Goal: Information Seeking & Learning: Learn about a topic

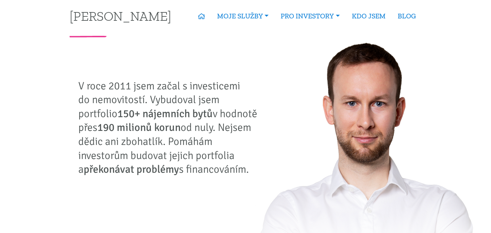
scroll to position [4, 0]
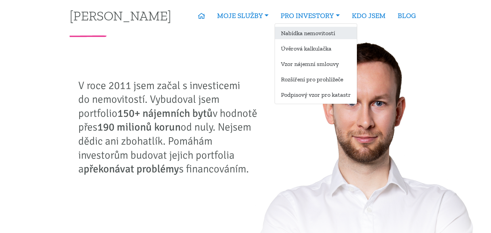
click at [323, 31] on link "Nabídka nemovitostí" at bounding box center [316, 33] width 82 height 12
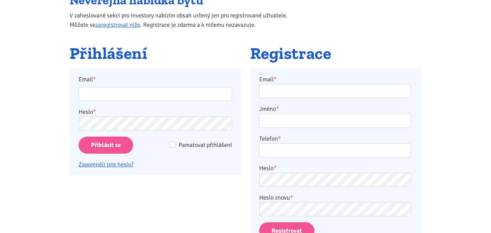
scroll to position [85, 0]
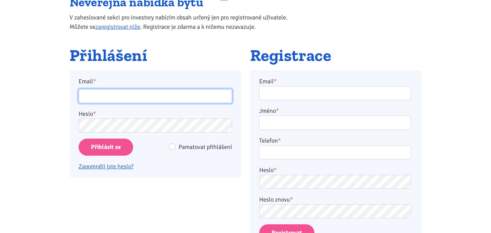
click at [139, 93] on input "Email *" at bounding box center [156, 96] width 154 height 14
type input "martin.grohling@centrum.cz"
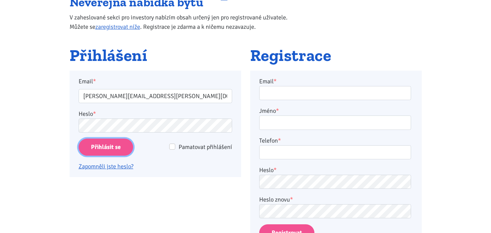
click at [118, 146] on input "Přihlásit se" at bounding box center [106, 146] width 55 height 17
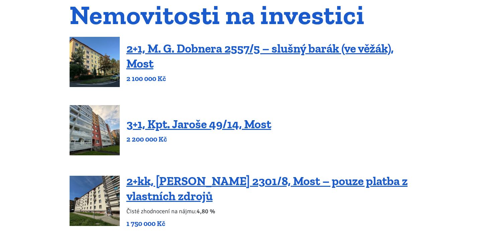
scroll to position [75, 0]
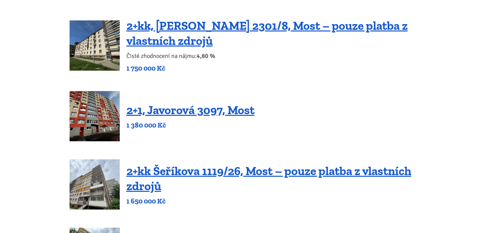
scroll to position [226, 0]
click at [281, 114] on div "2+1, Javorová 3097, Most 1 380 000 Kč" at bounding box center [246, 116] width 352 height 50
click at [202, 107] on link "2+1, Javorová 3097, Most" at bounding box center [190, 110] width 128 height 14
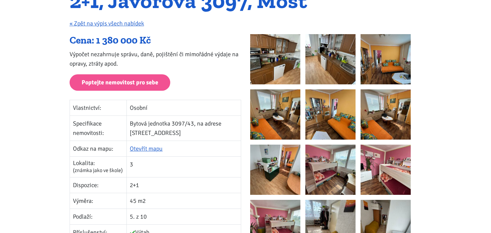
scroll to position [84, 0]
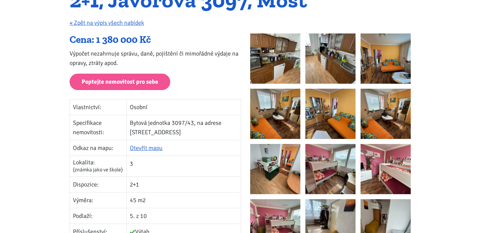
click at [281, 122] on img at bounding box center [275, 114] width 50 height 50
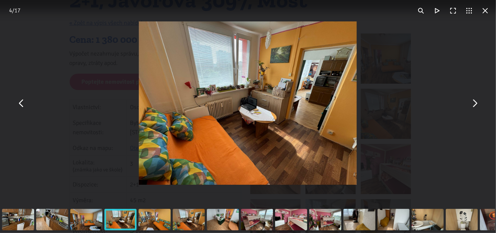
click at [476, 104] on button "You can close this modal content with the ESC key" at bounding box center [474, 103] width 16 height 16
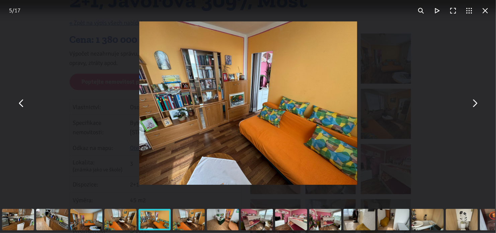
click at [476, 104] on button "You can close this modal content with the ESC key" at bounding box center [474, 103] width 16 height 16
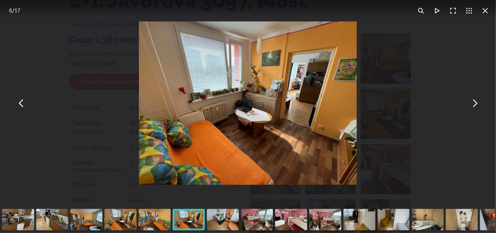
click at [476, 104] on button "You can close this modal content with the ESC key" at bounding box center [474, 103] width 16 height 16
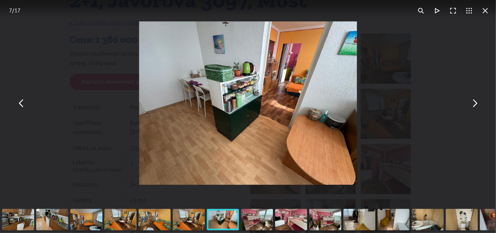
click at [476, 104] on button "You can close this modal content with the ESC key" at bounding box center [474, 103] width 16 height 16
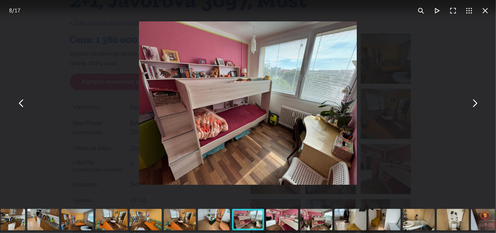
click at [476, 104] on button "You can close this modal content with the ESC key" at bounding box center [474, 103] width 16 height 16
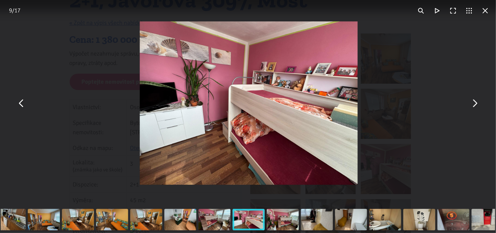
click at [476, 104] on button "You can close this modal content with the ESC key" at bounding box center [474, 103] width 16 height 16
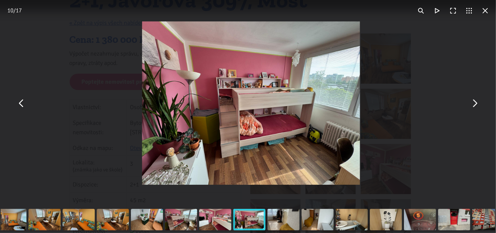
click at [476, 104] on button "You can close this modal content with the ESC key" at bounding box center [474, 103] width 16 height 16
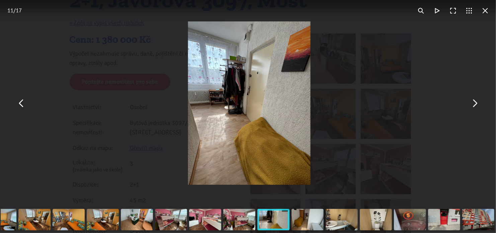
click at [476, 104] on button "You can close this modal content with the ESC key" at bounding box center [474, 103] width 16 height 16
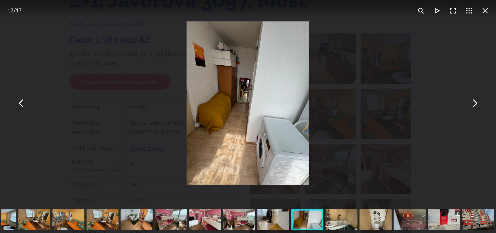
click at [476, 104] on button "You can close this modal content with the ESC key" at bounding box center [474, 103] width 16 height 16
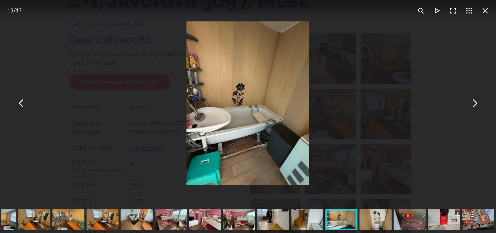
click at [476, 104] on button "You can close this modal content with the ESC key" at bounding box center [474, 103] width 16 height 16
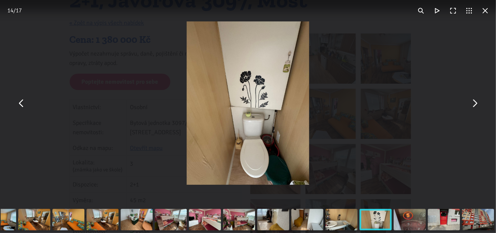
click at [476, 104] on button "You can close this modal content with the ESC key" at bounding box center [474, 103] width 16 height 16
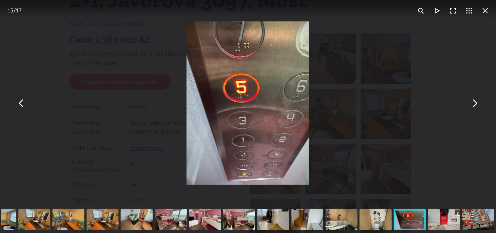
click at [476, 104] on button "You can close this modal content with the ESC key" at bounding box center [474, 103] width 16 height 16
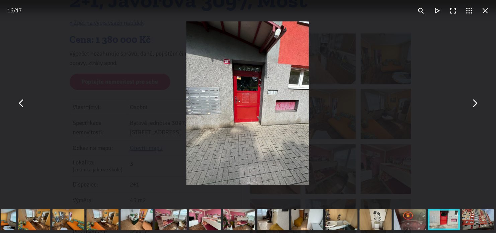
click at [476, 104] on button "You can close this modal content with the ESC key" at bounding box center [474, 103] width 16 height 16
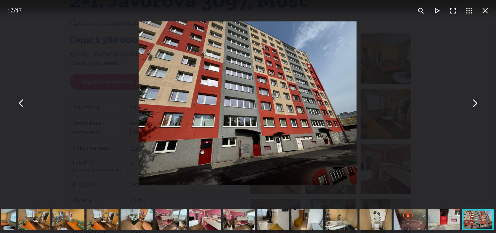
click at [476, 104] on button "You can close this modal content with the ESC key" at bounding box center [474, 103] width 16 height 16
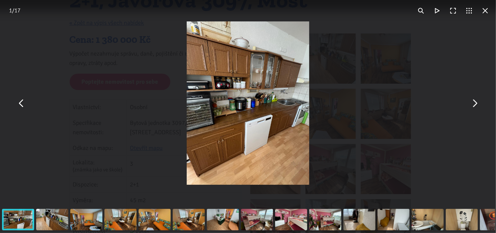
click at [476, 101] on button "You can close this modal content with the ESC key" at bounding box center [474, 103] width 16 height 16
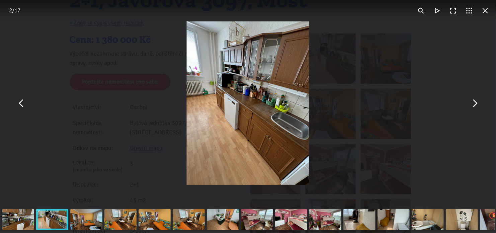
click at [486, 13] on button "You can close this modal content with the ESC key" at bounding box center [485, 11] width 16 height 16
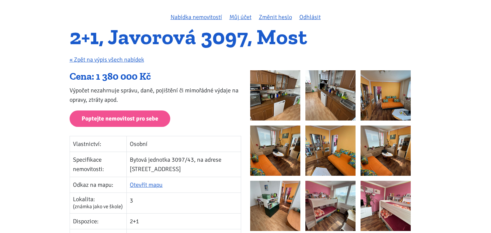
scroll to position [45, 0]
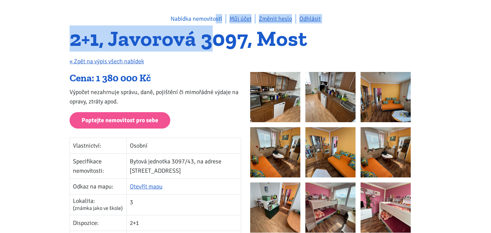
drag, startPoint x: 214, startPoint y: 24, endPoint x: 215, endPoint y: 18, distance: 6.2
click at [215, 18] on link "Nabídka nemovitostí" at bounding box center [197, 18] width 52 height 7
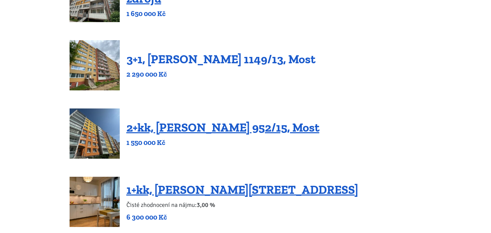
scroll to position [413, 0]
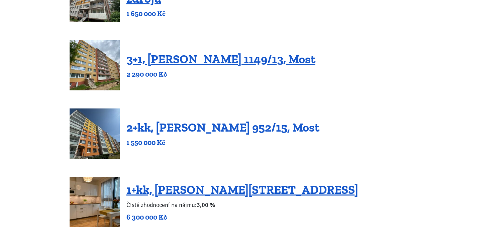
click at [218, 130] on link "2+kk, [PERSON_NAME] 952/15, Most" at bounding box center [222, 127] width 193 height 14
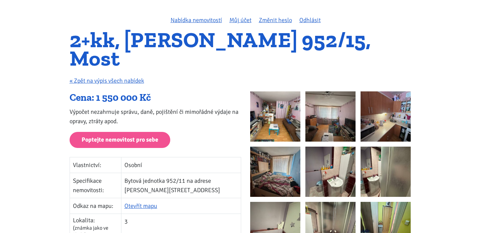
scroll to position [43, 0]
click at [262, 101] on img at bounding box center [275, 117] width 50 height 50
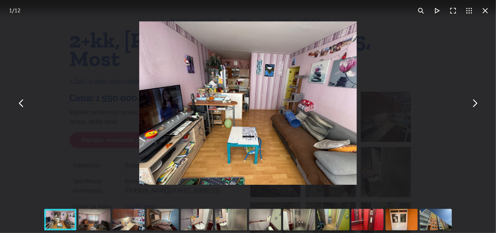
click at [476, 103] on button "You can close this modal content with the ESC key" at bounding box center [474, 103] width 16 height 16
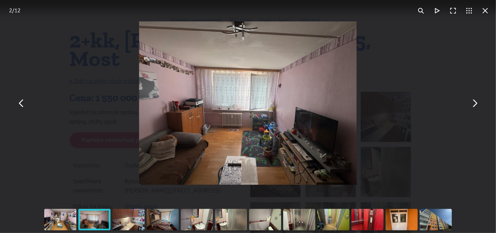
click at [476, 103] on button "You can close this modal content with the ESC key" at bounding box center [474, 103] width 16 height 16
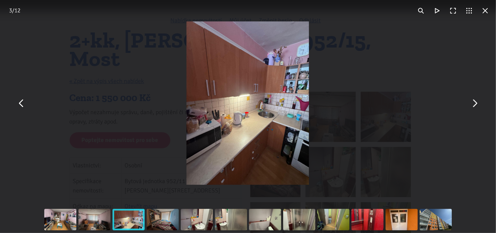
click at [476, 103] on button "You can close this modal content with the ESC key" at bounding box center [474, 103] width 16 height 16
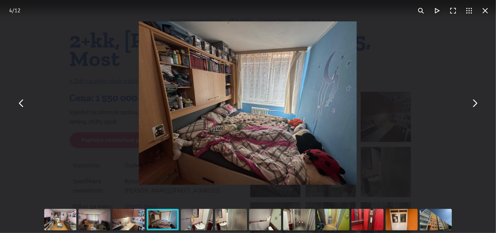
click at [476, 103] on button "You can close this modal content with the ESC key" at bounding box center [474, 103] width 16 height 16
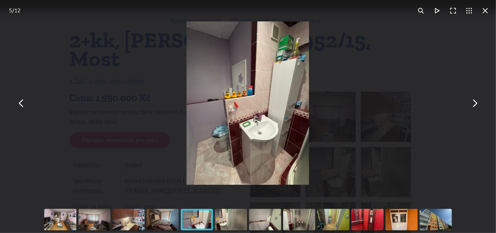
click at [476, 103] on button "You can close this modal content with the ESC key" at bounding box center [474, 103] width 16 height 16
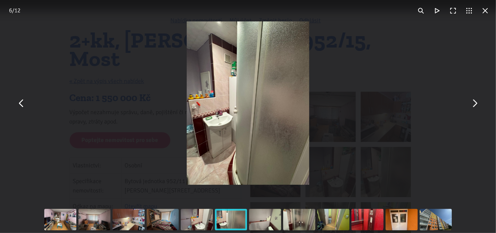
click at [476, 103] on button "You can close this modal content with the ESC key" at bounding box center [474, 103] width 16 height 16
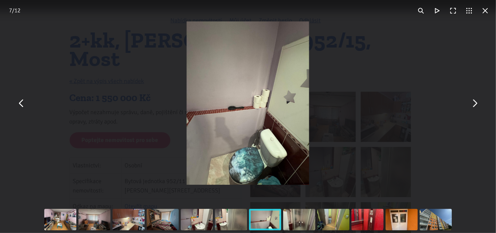
click at [476, 103] on button "You can close this modal content with the ESC key" at bounding box center [474, 103] width 16 height 16
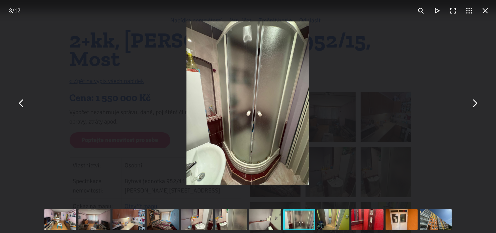
click at [476, 103] on button "You can close this modal content with the ESC key" at bounding box center [474, 103] width 16 height 16
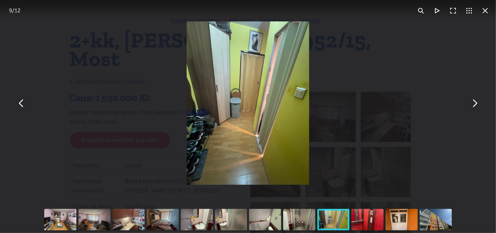
click at [476, 103] on button "You can close this modal content with the ESC key" at bounding box center [474, 103] width 16 height 16
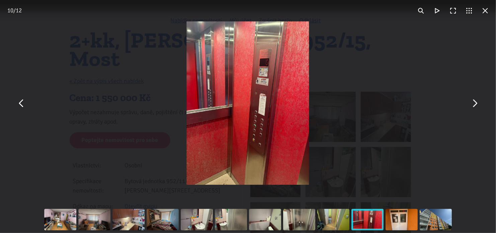
click at [476, 103] on button "You can close this modal content with the ESC key" at bounding box center [474, 103] width 16 height 16
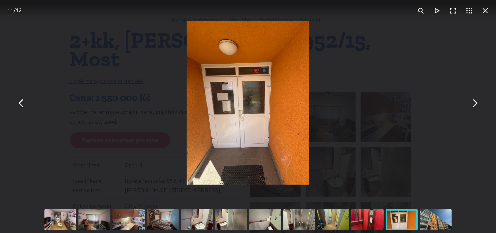
click at [476, 103] on button "You can close this modal content with the ESC key" at bounding box center [474, 103] width 16 height 16
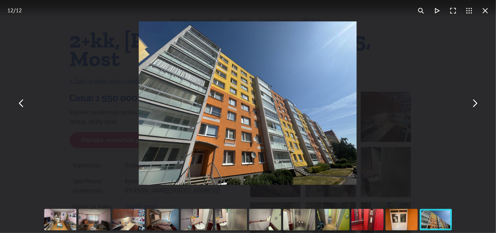
click at [476, 103] on button "You can close this modal content with the ESC key" at bounding box center [474, 103] width 16 height 16
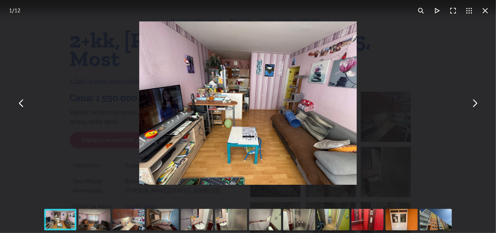
click at [488, 11] on button "You can close this modal content with the ESC key" at bounding box center [485, 11] width 16 height 16
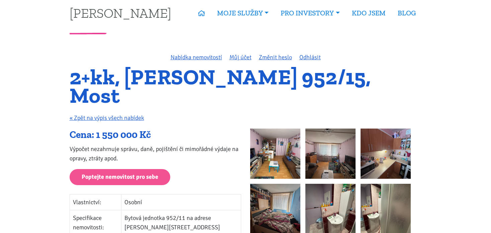
scroll to position [6, 0]
click at [120, 114] on link "« Zpět na výpis všech nabídek" at bounding box center [107, 117] width 75 height 7
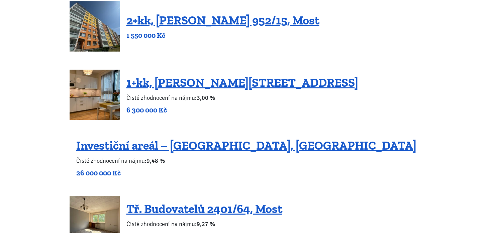
scroll to position [520, 0]
click at [137, 87] on link "1+kk, Tůmova 1337/9, Praha 5 – Košíře" at bounding box center [242, 82] width 232 height 14
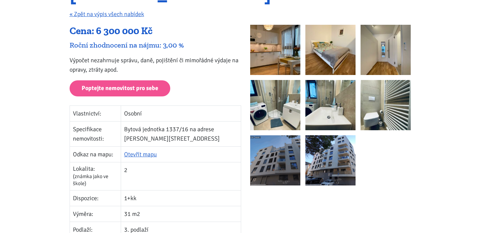
scroll to position [111, 0]
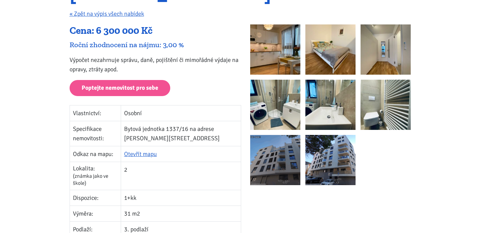
click at [286, 154] on img at bounding box center [275, 160] width 50 height 50
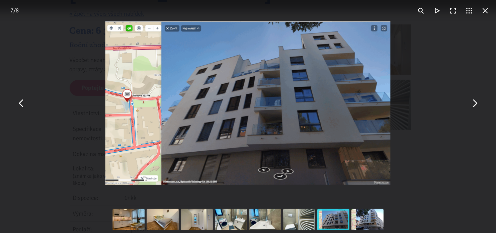
click at [477, 103] on button "You can close this modal content with the ESC key" at bounding box center [474, 103] width 16 height 16
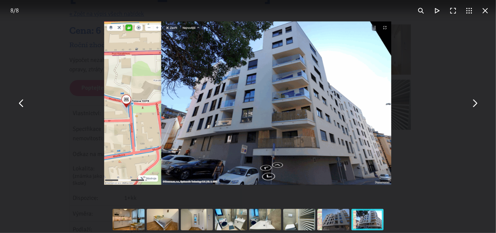
click at [477, 103] on button "You can close this modal content with the ESC key" at bounding box center [474, 103] width 16 height 16
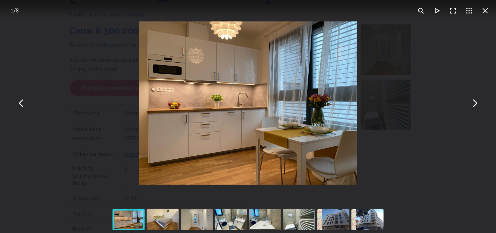
click at [477, 103] on button "You can close this modal content with the ESC key" at bounding box center [474, 103] width 16 height 16
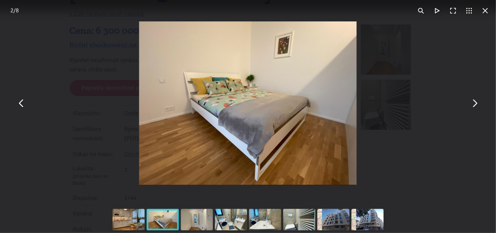
click at [477, 103] on button "You can close this modal content with the ESC key" at bounding box center [474, 103] width 16 height 16
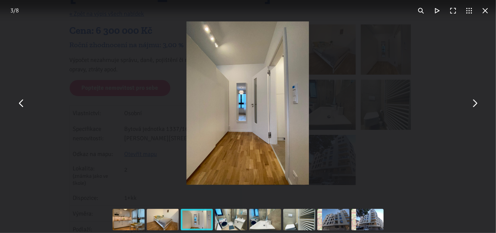
click at [477, 103] on button "You can close this modal content with the ESC key" at bounding box center [474, 103] width 16 height 16
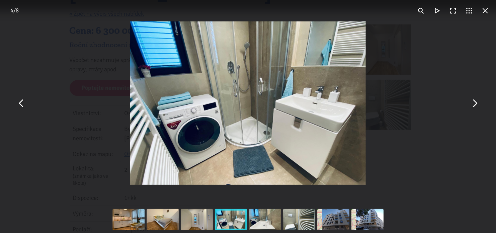
click at [477, 103] on button "You can close this modal content with the ESC key" at bounding box center [474, 103] width 16 height 16
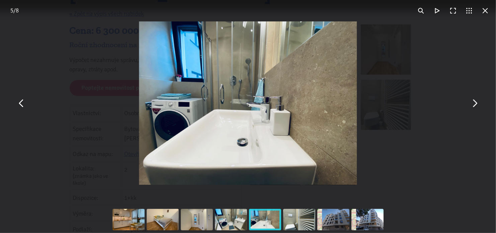
click at [477, 103] on button "You can close this modal content with the ESC key" at bounding box center [474, 103] width 16 height 16
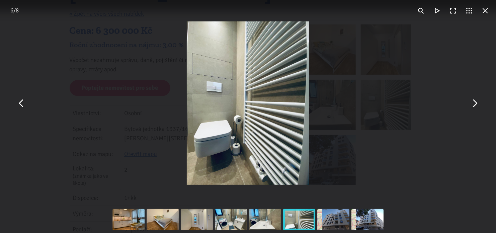
click at [477, 103] on button "You can close this modal content with the ESC key" at bounding box center [474, 103] width 16 height 16
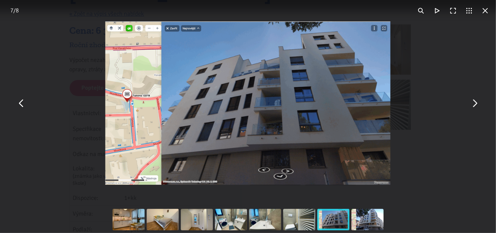
click at [485, 14] on button "You can close this modal content with the ESC key" at bounding box center [485, 11] width 16 height 16
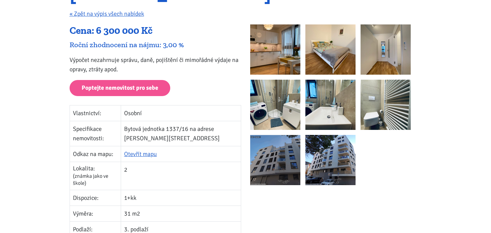
click at [99, 18] on p "« Zpět na výpis všech nabídek" at bounding box center [246, 13] width 352 height 9
click at [109, 14] on link "« Zpět na výpis všech nabídek" at bounding box center [107, 13] width 75 height 7
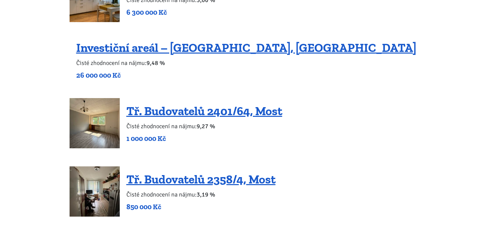
scroll to position [618, 0]
click at [218, 109] on link "Tř. Budovatelů 2401/64, Most" at bounding box center [204, 111] width 156 height 14
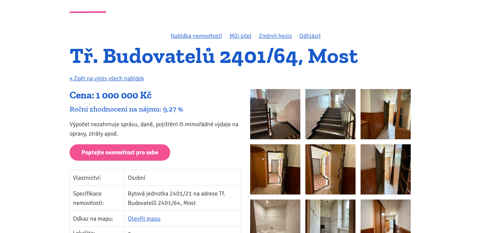
scroll to position [28, 0]
click at [281, 114] on img at bounding box center [275, 114] width 50 height 50
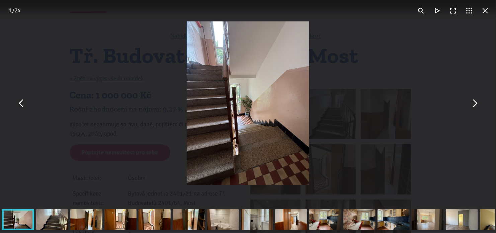
click at [474, 109] on button "You can close this modal content with the ESC key" at bounding box center [474, 103] width 16 height 16
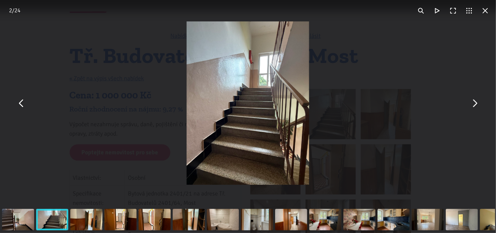
click at [474, 109] on button "You can close this modal content with the ESC key" at bounding box center [474, 103] width 16 height 16
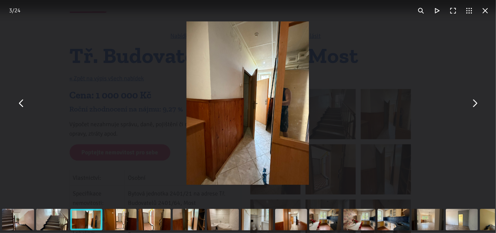
click at [474, 109] on button "You can close this modal content with the ESC key" at bounding box center [474, 103] width 16 height 16
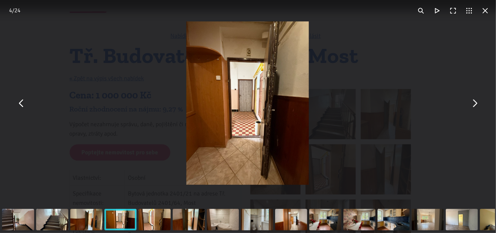
click at [18, 106] on button "You can close this modal content with the ESC key" at bounding box center [21, 103] width 16 height 16
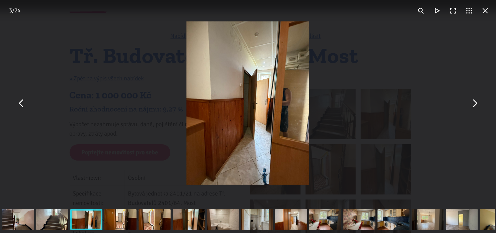
click at [294, 103] on img "You can close this modal content with the ESC key" at bounding box center [248, 102] width 122 height 163
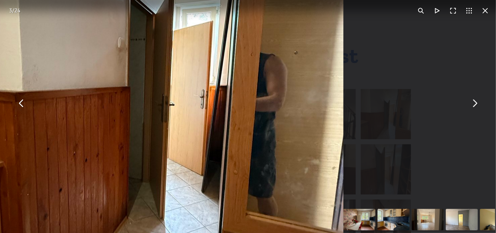
click at [475, 111] on div "You can close this modal content with the ESC key" at bounding box center [248, 103] width 496 height 206
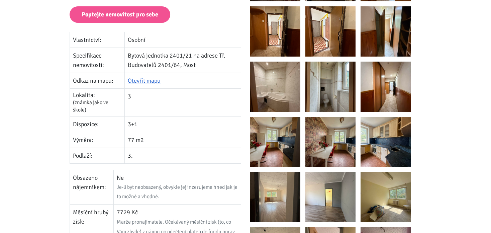
scroll to position [167, 0]
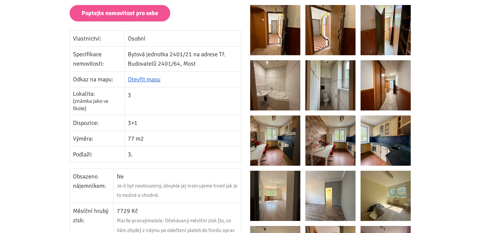
click at [273, 88] on img at bounding box center [275, 85] width 50 height 50
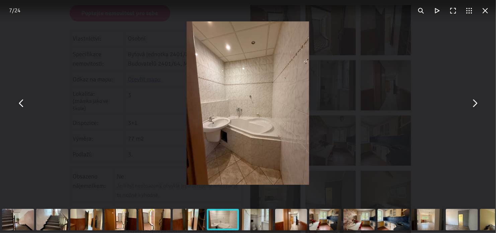
click at [475, 104] on button "You can close this modal content with the ESC key" at bounding box center [474, 103] width 16 height 16
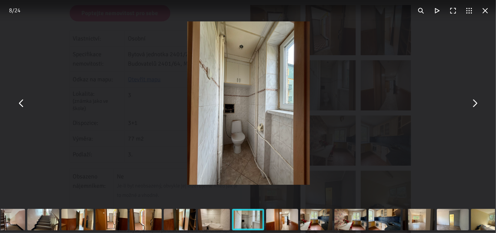
click at [475, 104] on button "You can close this modal content with the ESC key" at bounding box center [474, 103] width 16 height 16
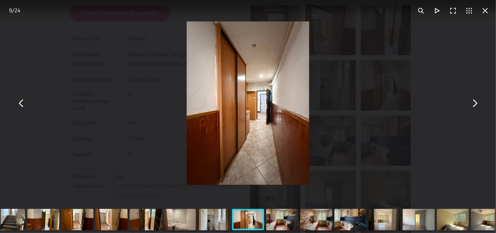
click at [475, 104] on button "You can close this modal content with the ESC key" at bounding box center [474, 103] width 16 height 16
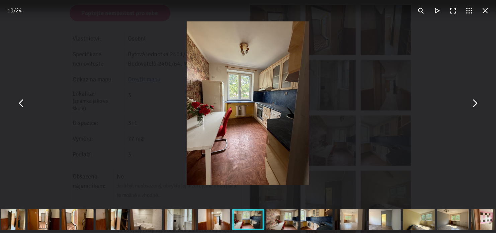
click at [475, 104] on button "You can close this modal content with the ESC key" at bounding box center [474, 103] width 16 height 16
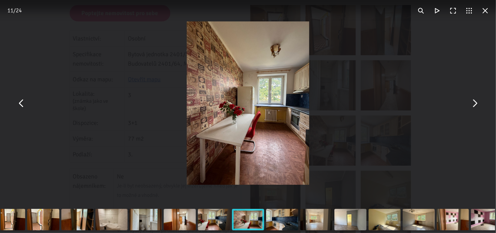
click at [475, 104] on button "You can close this modal content with the ESC key" at bounding box center [474, 103] width 16 height 16
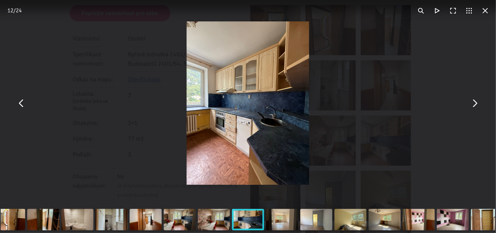
click at [475, 104] on button "You can close this modal content with the ESC key" at bounding box center [474, 103] width 16 height 16
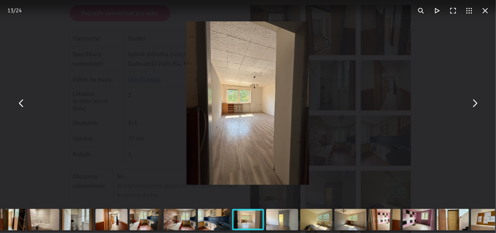
click at [475, 104] on button "You can close this modal content with the ESC key" at bounding box center [474, 103] width 16 height 16
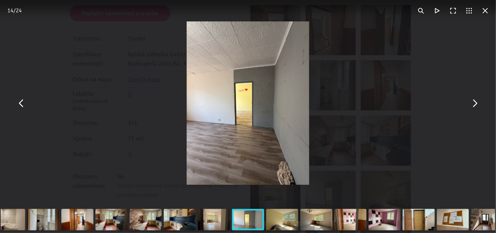
click at [475, 104] on button "You can close this modal content with the ESC key" at bounding box center [474, 103] width 16 height 16
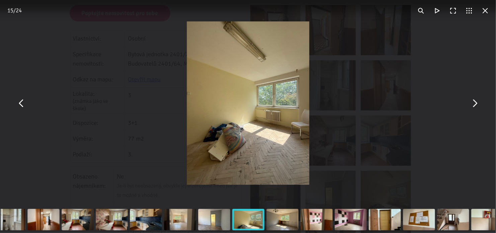
click at [475, 104] on button "You can close this modal content with the ESC key" at bounding box center [474, 103] width 16 height 16
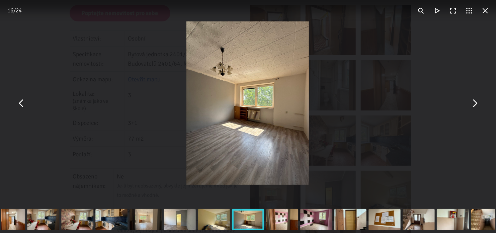
click at [14, 105] on button "You can close this modal content with the ESC key" at bounding box center [21, 103] width 16 height 16
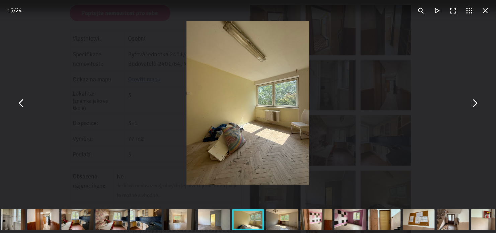
click at [217, 147] on img "You can close this modal content with the ESC key" at bounding box center [247, 102] width 122 height 163
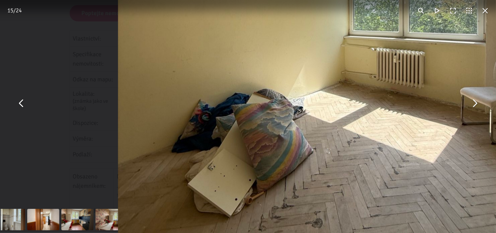
drag, startPoint x: 371, startPoint y: 58, endPoint x: 376, endPoint y: 55, distance: 5.6
click at [376, 55] on img "You can close this modal content with the ESC key" at bounding box center [318, 25] width 401 height 535
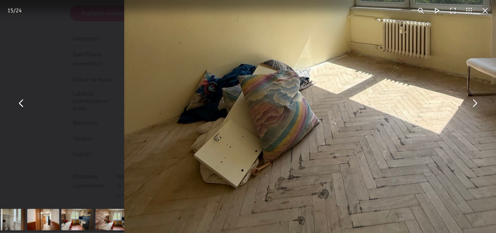
click at [477, 101] on button "You can close this modal content with the ESC key" at bounding box center [474, 103] width 16 height 16
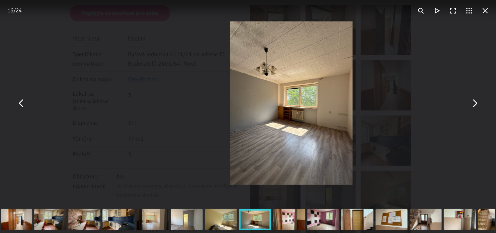
click at [477, 101] on button "You can close this modal content with the ESC key" at bounding box center [474, 103] width 16 height 16
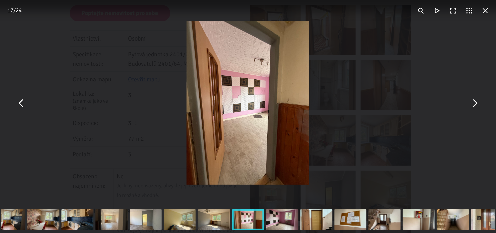
click at [477, 101] on button "You can close this modal content with the ESC key" at bounding box center [474, 103] width 16 height 16
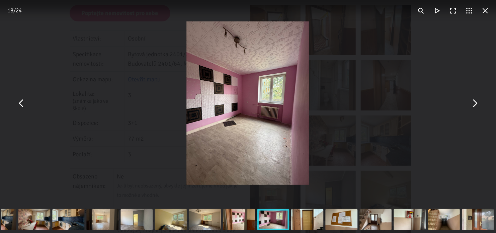
click at [477, 101] on button "You can close this modal content with the ESC key" at bounding box center [474, 103] width 16 height 16
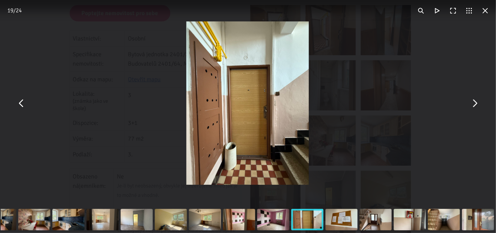
click at [477, 101] on button "You can close this modal content with the ESC key" at bounding box center [474, 103] width 16 height 16
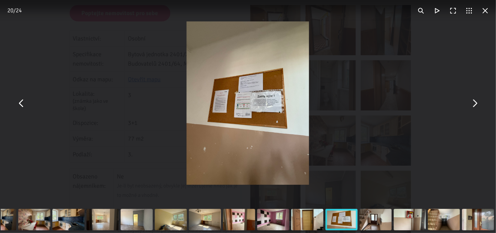
click at [477, 101] on button "You can close this modal content with the ESC key" at bounding box center [474, 103] width 16 height 16
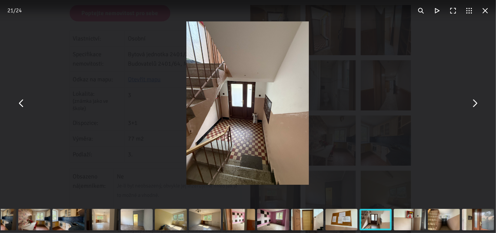
click at [477, 101] on button "You can close this modal content with the ESC key" at bounding box center [474, 103] width 16 height 16
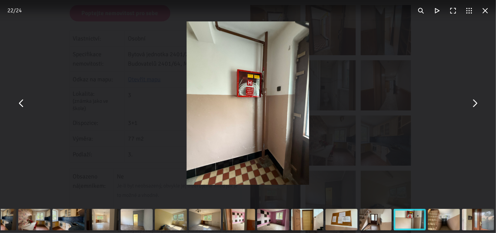
click at [477, 101] on button "You can close this modal content with the ESC key" at bounding box center [474, 103] width 16 height 16
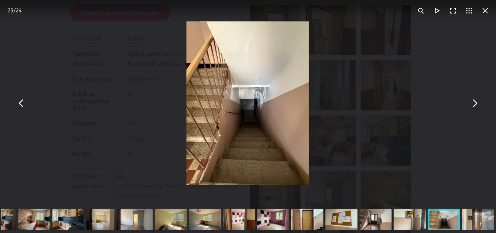
click at [486, 10] on button "You can close this modal content with the ESC key" at bounding box center [485, 11] width 16 height 16
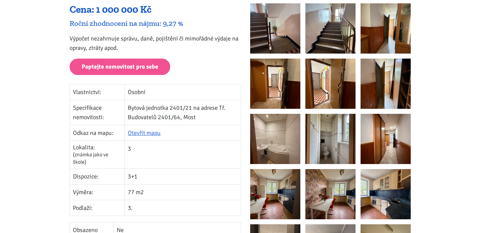
scroll to position [112, 0]
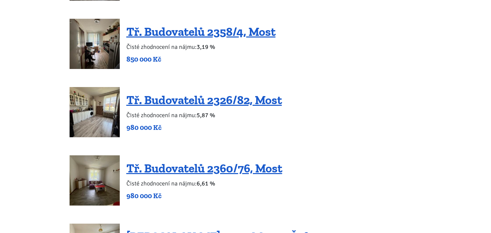
scroll to position [830, 0]
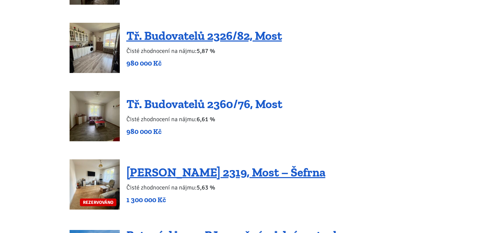
click at [149, 106] on link "Tř. Budovatelů 2360/76, Most" at bounding box center [204, 104] width 156 height 14
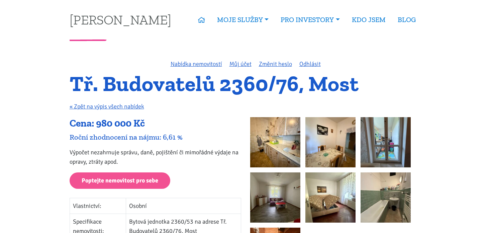
click at [280, 156] on img at bounding box center [275, 142] width 50 height 50
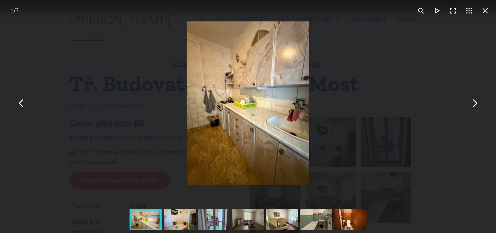
click at [475, 107] on button "You can close this modal content with the ESC key" at bounding box center [474, 103] width 16 height 16
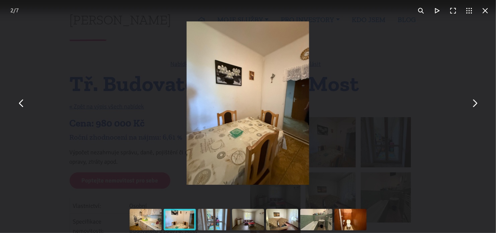
click at [475, 107] on button "You can close this modal content with the ESC key" at bounding box center [474, 103] width 16 height 16
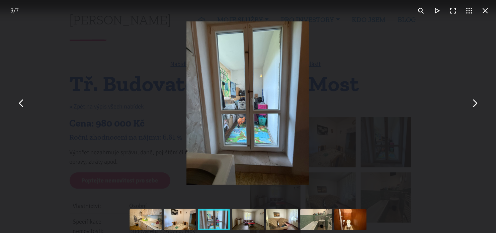
click at [475, 107] on button "You can close this modal content with the ESC key" at bounding box center [474, 103] width 16 height 16
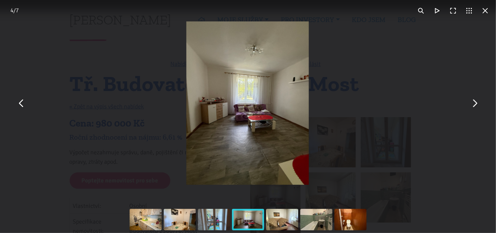
click at [475, 107] on button "You can close this modal content with the ESC key" at bounding box center [474, 103] width 16 height 16
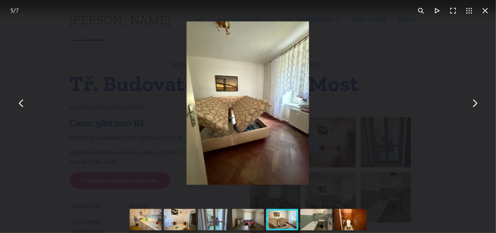
click at [475, 107] on button "You can close this modal content with the ESC key" at bounding box center [474, 103] width 16 height 16
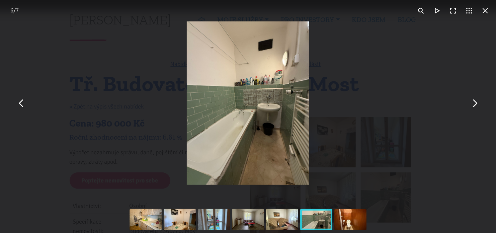
click at [475, 107] on button "You can close this modal content with the ESC key" at bounding box center [474, 103] width 16 height 16
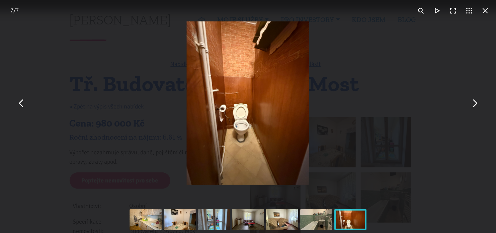
click at [475, 107] on button "You can close this modal content with the ESC key" at bounding box center [474, 103] width 16 height 16
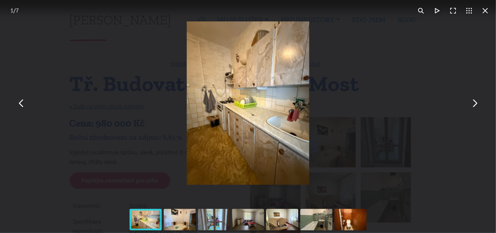
click at [475, 107] on button "You can close this modal content with the ESC key" at bounding box center [474, 103] width 16 height 16
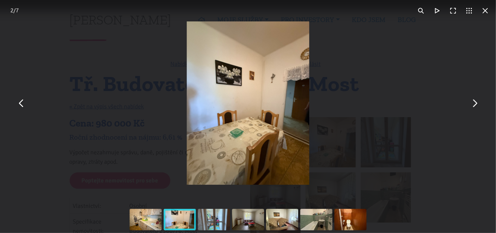
click at [475, 107] on button "You can close this modal content with the ESC key" at bounding box center [474, 103] width 16 height 16
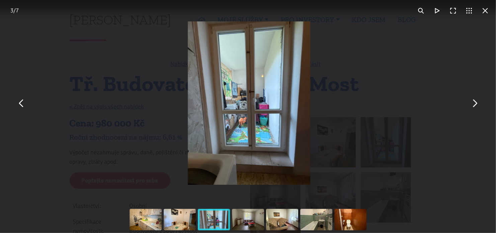
click at [475, 107] on button "You can close this modal content with the ESC key" at bounding box center [474, 103] width 16 height 16
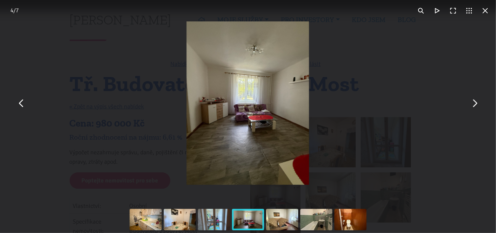
click at [475, 107] on button "You can close this modal content with the ESC key" at bounding box center [474, 103] width 16 height 16
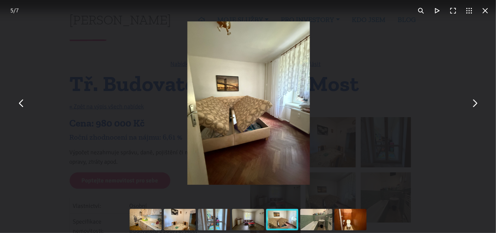
click at [475, 107] on button "You can close this modal content with the ESC key" at bounding box center [474, 103] width 16 height 16
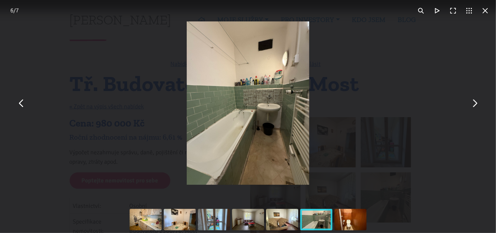
click at [475, 107] on button "You can close this modal content with the ESC key" at bounding box center [474, 103] width 16 height 16
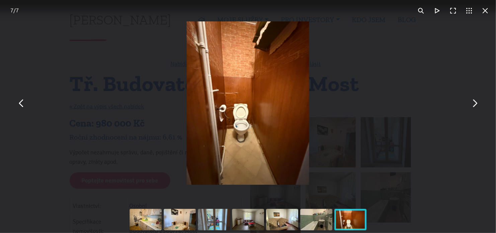
click at [488, 6] on button "You can close this modal content with the ESC key" at bounding box center [485, 11] width 16 height 16
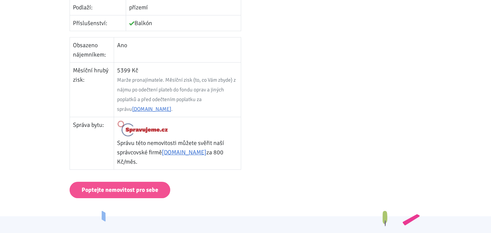
scroll to position [307, 0]
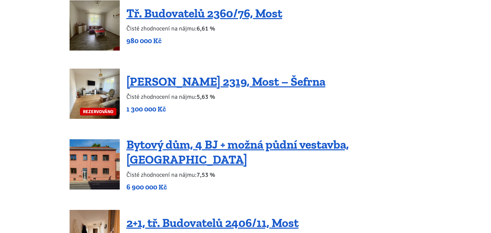
scroll to position [921, 0]
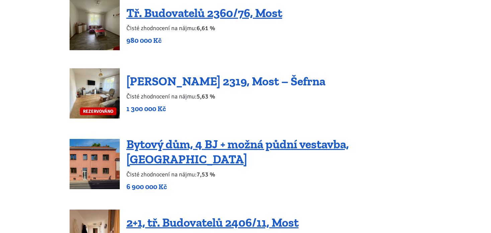
click at [162, 84] on link "[PERSON_NAME] 2319, Most – Šefrna" at bounding box center [225, 81] width 199 height 14
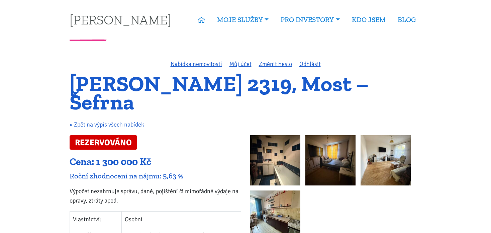
click at [290, 162] on img at bounding box center [275, 160] width 50 height 50
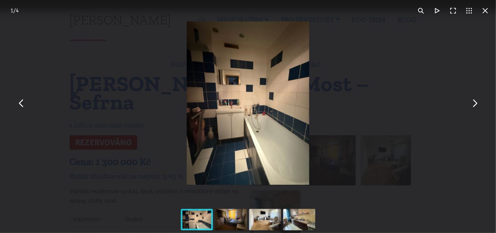
click at [474, 103] on button "You can close this modal content with the ESC key" at bounding box center [474, 103] width 16 height 16
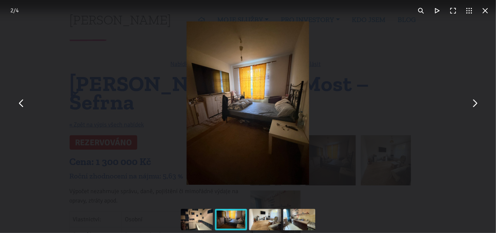
click at [474, 103] on button "You can close this modal content with the ESC key" at bounding box center [474, 103] width 16 height 16
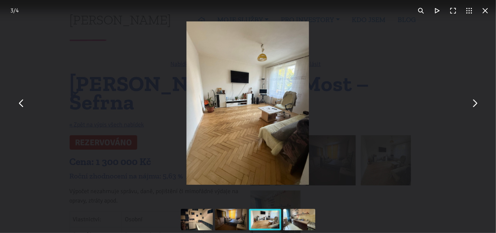
click at [474, 103] on button "You can close this modal content with the ESC key" at bounding box center [474, 103] width 16 height 16
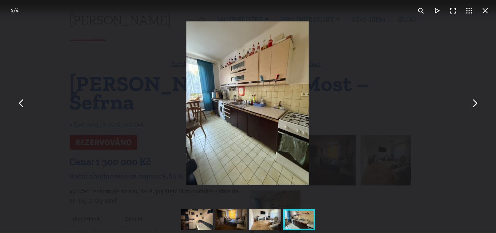
click at [474, 103] on button "You can close this modal content with the ESC key" at bounding box center [474, 103] width 16 height 16
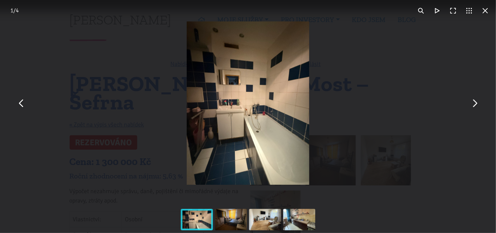
click at [483, 8] on button "You can close this modal content with the ESC key" at bounding box center [485, 11] width 16 height 16
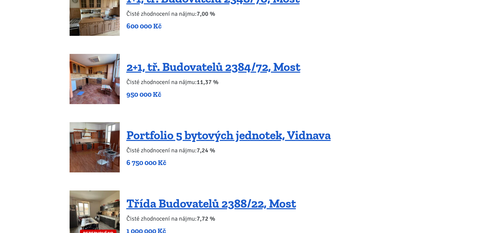
scroll to position [1354, 0]
click at [201, 60] on link "2+1, tř. Budovatelů 2384/72, Most" at bounding box center [213, 67] width 174 height 14
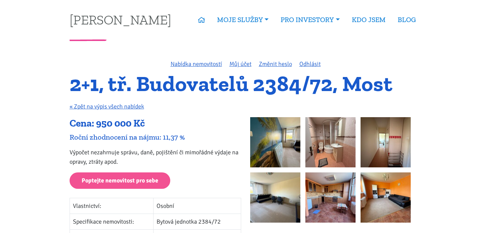
click at [278, 138] on img at bounding box center [275, 142] width 50 height 50
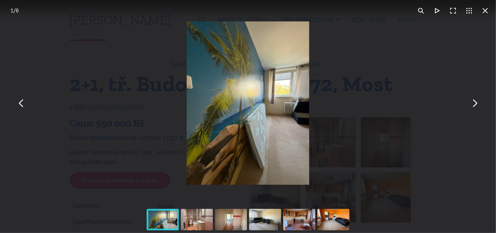
click at [479, 103] on button "You can close this modal content with the ESC key" at bounding box center [474, 103] width 16 height 16
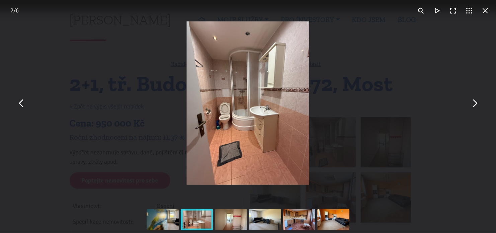
click at [479, 103] on button "You can close this modal content with the ESC key" at bounding box center [474, 103] width 16 height 16
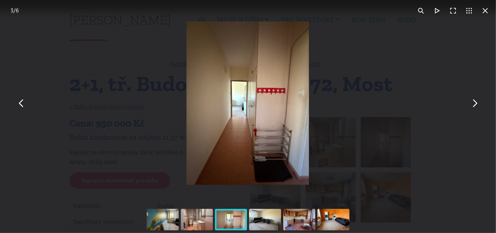
click at [479, 103] on button "You can close this modal content with the ESC key" at bounding box center [474, 103] width 16 height 16
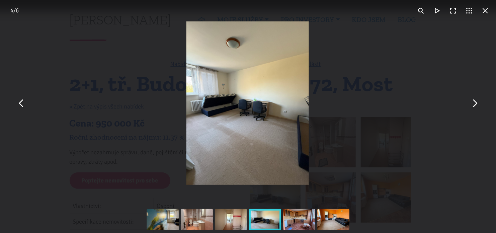
click at [479, 103] on button "You can close this modal content with the ESC key" at bounding box center [474, 103] width 16 height 16
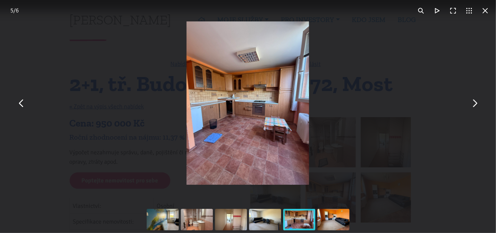
click at [479, 103] on button "You can close this modal content with the ESC key" at bounding box center [474, 103] width 16 height 16
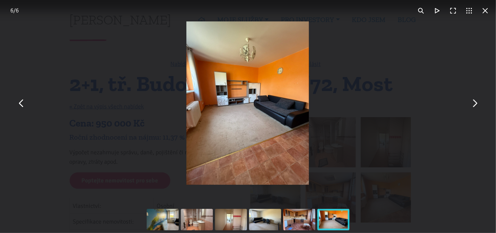
click at [479, 103] on button "You can close this modal content with the ESC key" at bounding box center [474, 103] width 16 height 16
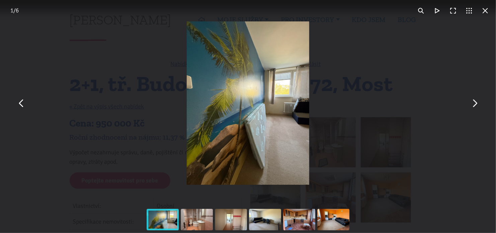
click at [479, 103] on button "You can close this modal content with the ESC key" at bounding box center [474, 103] width 16 height 16
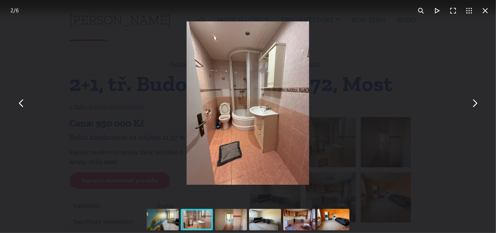
click at [479, 103] on button "You can close this modal content with the ESC key" at bounding box center [474, 103] width 16 height 16
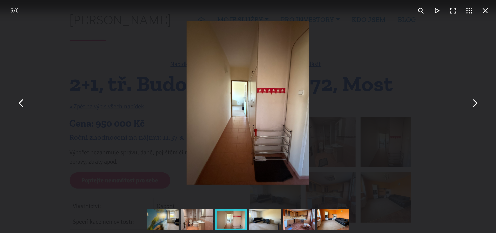
click at [479, 103] on button "You can close this modal content with the ESC key" at bounding box center [474, 103] width 16 height 16
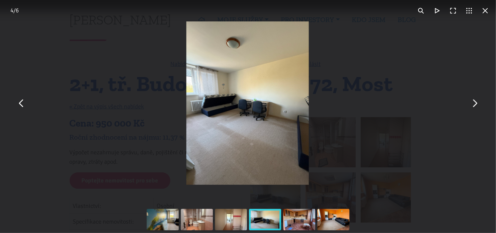
click at [479, 103] on button "You can close this modal content with the ESC key" at bounding box center [474, 103] width 16 height 16
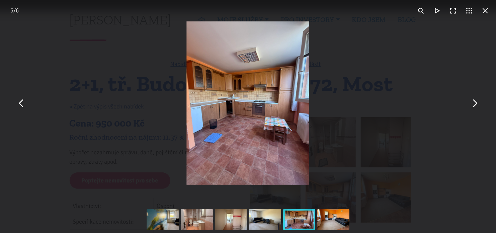
click at [483, 14] on button "You can close this modal content with the ESC key" at bounding box center [485, 11] width 16 height 16
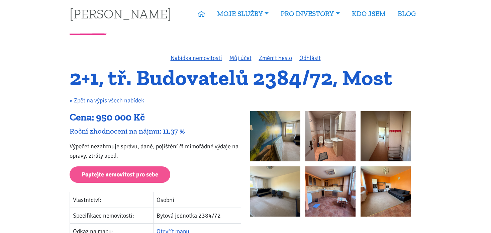
scroll to position [6, 0]
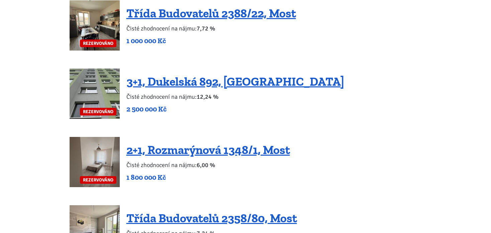
scroll to position [1545, 0]
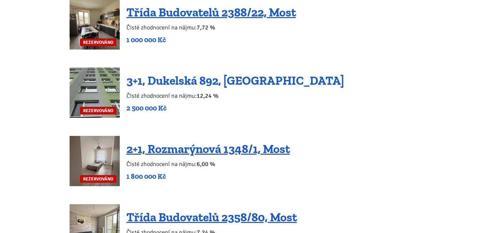
click at [244, 73] on link "3+1, Dukelská 892, [GEOGRAPHIC_DATA]" at bounding box center [235, 80] width 218 height 14
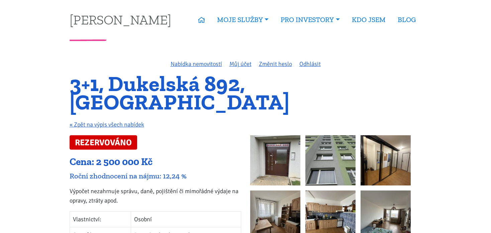
click at [278, 141] on img at bounding box center [275, 160] width 50 height 50
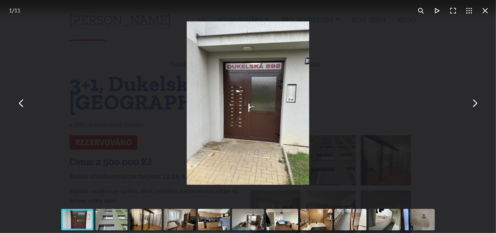
click at [477, 105] on button "You can close this modal content with the ESC key" at bounding box center [474, 103] width 16 height 16
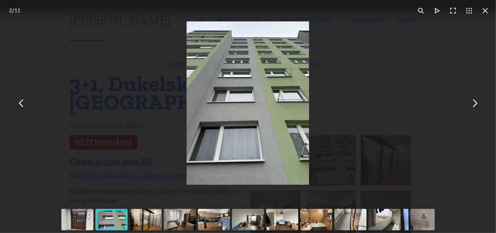
click at [477, 105] on button "You can close this modal content with the ESC key" at bounding box center [474, 103] width 16 height 16
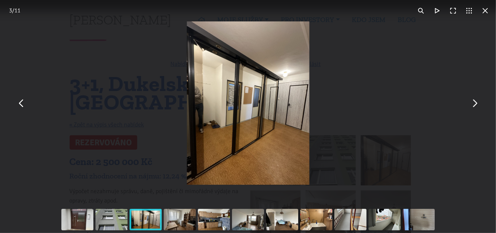
click at [477, 105] on button "You can close this modal content with the ESC key" at bounding box center [474, 103] width 16 height 16
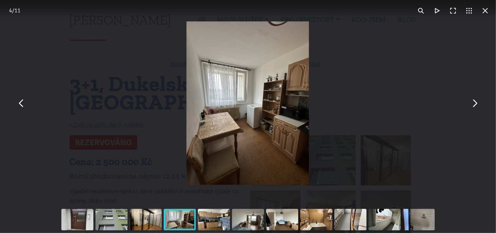
click at [477, 105] on button "You can close this modal content with the ESC key" at bounding box center [474, 103] width 16 height 16
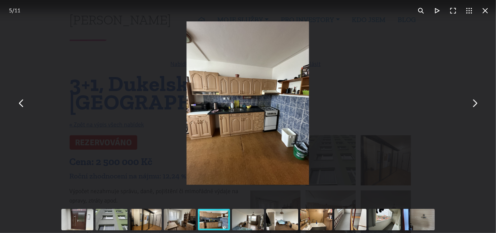
click at [477, 105] on button "You can close this modal content with the ESC key" at bounding box center [474, 103] width 16 height 16
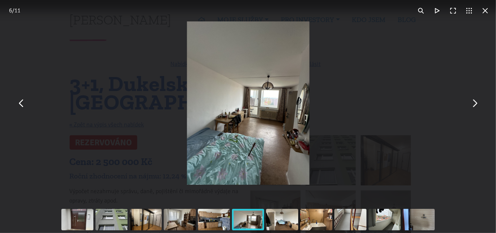
click at [477, 105] on button "You can close this modal content with the ESC key" at bounding box center [474, 103] width 16 height 16
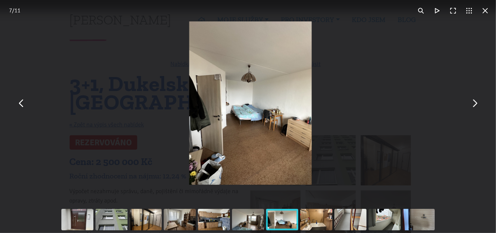
click at [477, 105] on button "You can close this modal content with the ESC key" at bounding box center [474, 103] width 16 height 16
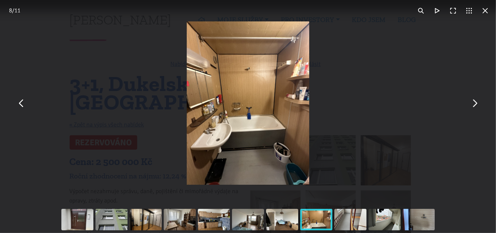
click at [477, 105] on button "You can close this modal content with the ESC key" at bounding box center [474, 103] width 16 height 16
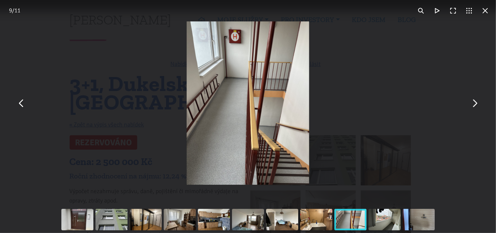
click at [477, 105] on button "You can close this modal content with the ESC key" at bounding box center [474, 103] width 16 height 16
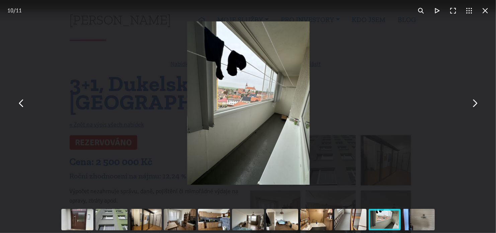
click at [477, 105] on button "You can close this modal content with the ESC key" at bounding box center [474, 103] width 16 height 16
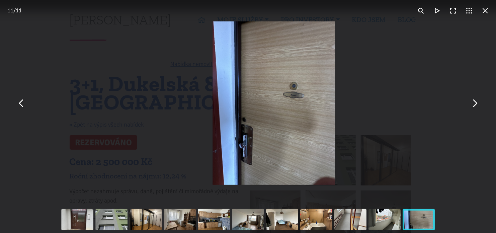
click at [477, 105] on button "You can close this modal content with the ESC key" at bounding box center [474, 103] width 16 height 16
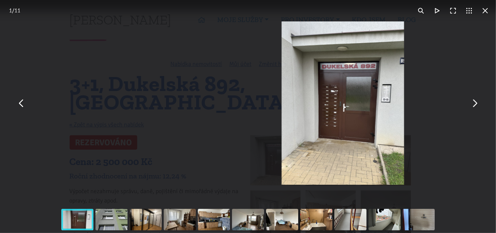
click at [477, 105] on button "You can close this modal content with the ESC key" at bounding box center [474, 103] width 16 height 16
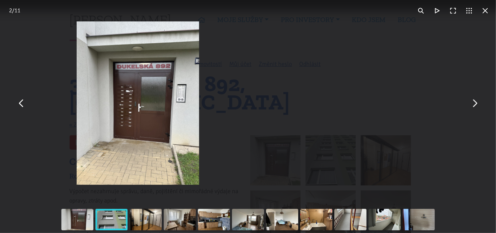
click at [477, 105] on button "You can close this modal content with the ESC key" at bounding box center [474, 103] width 16 height 16
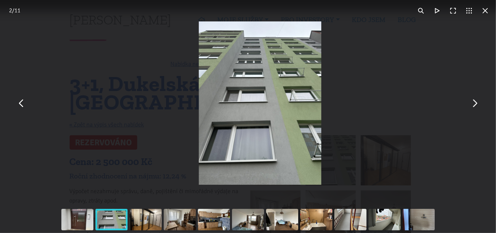
click at [477, 105] on button "You can close this modal content with the ESC key" at bounding box center [474, 103] width 16 height 16
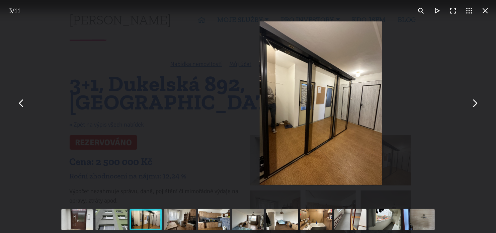
click at [477, 105] on button "You can close this modal content with the ESC key" at bounding box center [474, 103] width 16 height 16
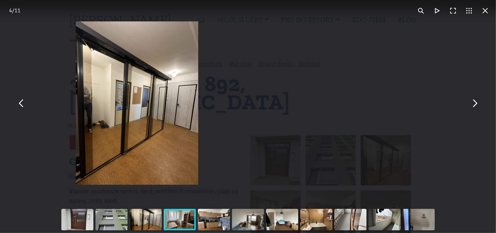
click at [477, 105] on button "You can close this modal content with the ESC key" at bounding box center [474, 103] width 16 height 16
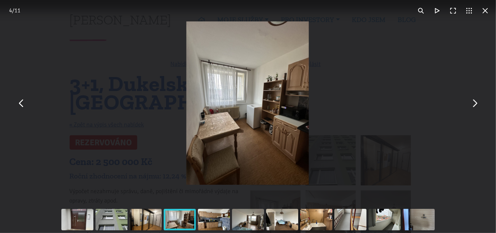
click at [486, 9] on button "You can close this modal content with the ESC key" at bounding box center [485, 11] width 16 height 16
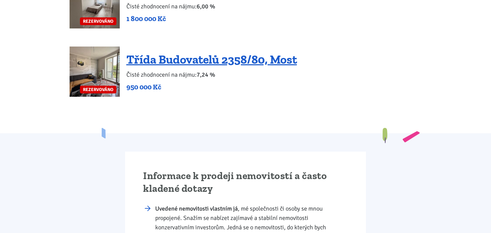
scroll to position [1703, 0]
click at [107, 47] on img at bounding box center [95, 71] width 50 height 50
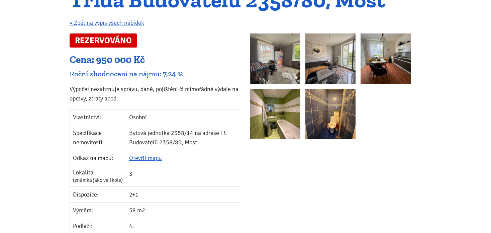
scroll to position [84, 0]
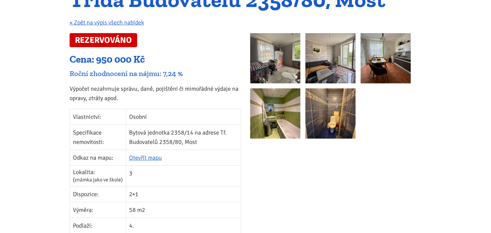
click at [276, 62] on img at bounding box center [275, 58] width 50 height 50
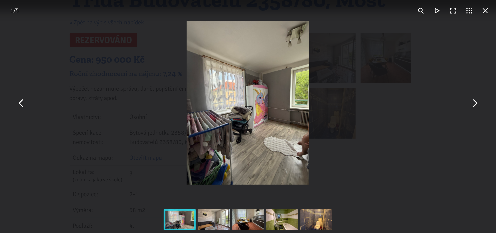
click at [474, 104] on button "You can close this modal content with the ESC key" at bounding box center [474, 103] width 16 height 16
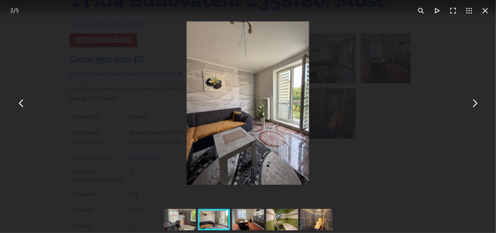
click at [474, 104] on button "You can close this modal content with the ESC key" at bounding box center [474, 103] width 16 height 16
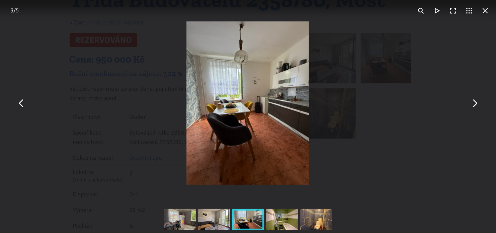
click at [474, 104] on button "You can close this modal content with the ESC key" at bounding box center [474, 103] width 16 height 16
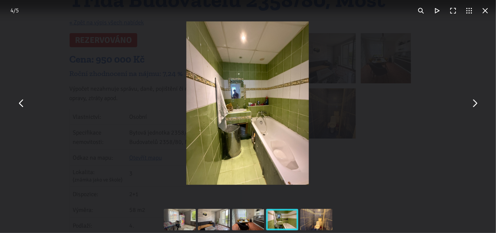
click at [474, 104] on button "You can close this modal content with the ESC key" at bounding box center [474, 103] width 16 height 16
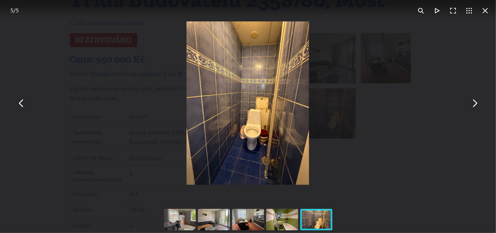
click at [474, 104] on button "You can close this modal content with the ESC key" at bounding box center [474, 103] width 16 height 16
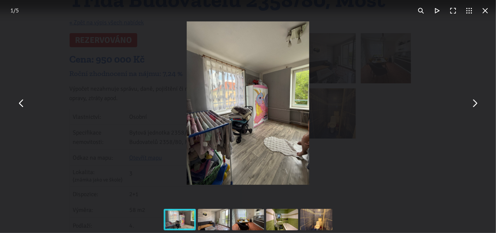
click at [474, 104] on button "You can close this modal content with the ESC key" at bounding box center [474, 103] width 16 height 16
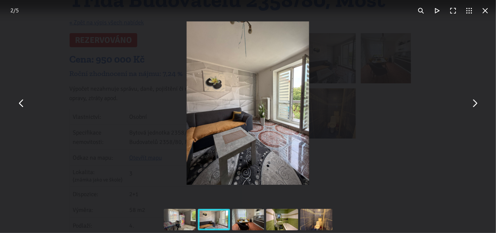
click at [485, 13] on button "You can close this modal content with the ESC key" at bounding box center [485, 11] width 16 height 16
